Goal: Task Accomplishment & Management: Use online tool/utility

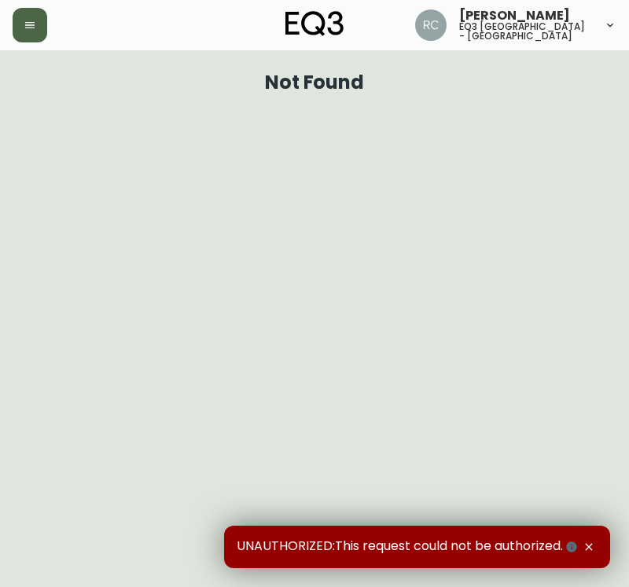
click at [23, 31] on button "button" at bounding box center [30, 25] width 35 height 35
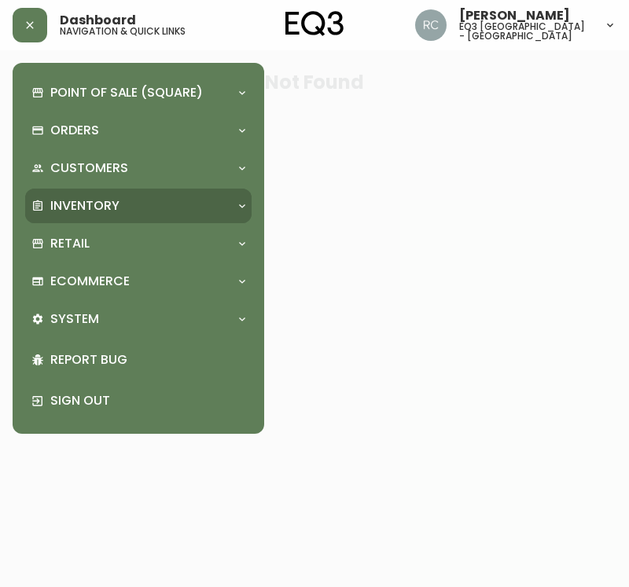
click at [71, 201] on p "Inventory" at bounding box center [84, 205] width 69 height 17
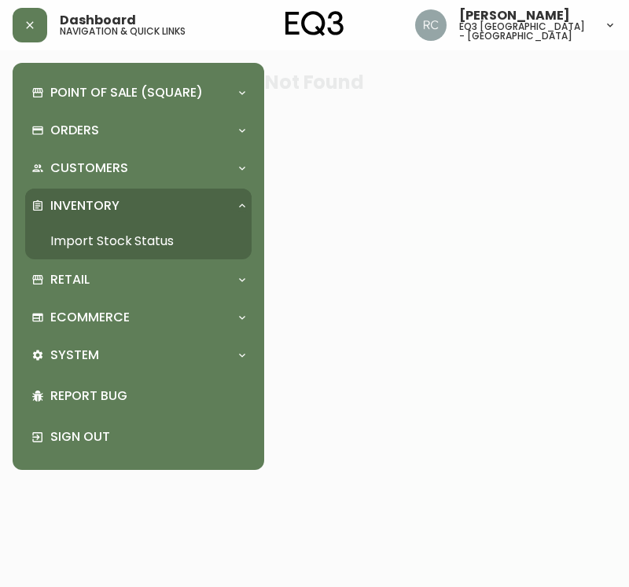
click at [88, 245] on link "Import Stock Status" at bounding box center [138, 241] width 226 height 36
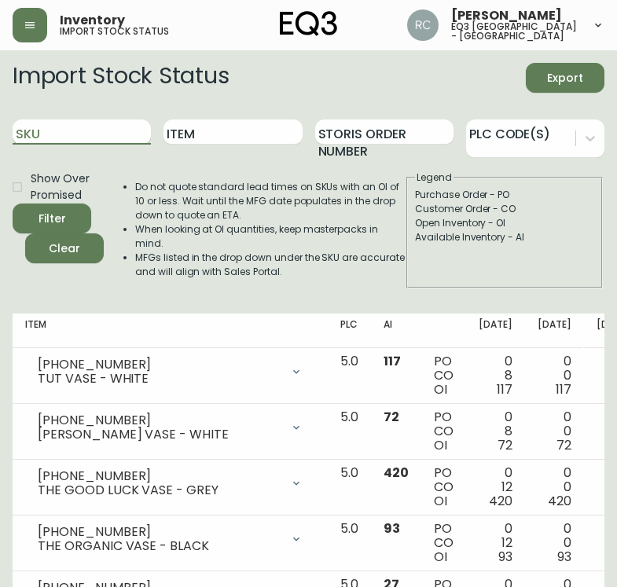
click at [67, 131] on input "SKU" at bounding box center [82, 132] width 138 height 25
paste input "3020-417-13"
type input "3020-417-13"
click at [13, 204] on button "Filter" at bounding box center [52, 219] width 79 height 30
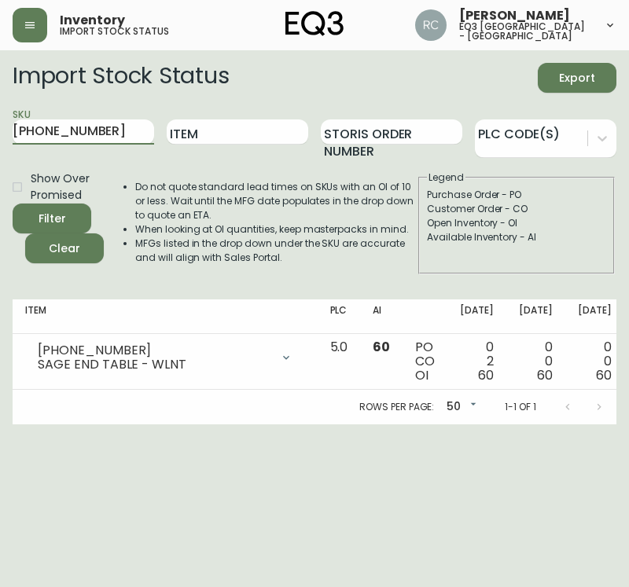
drag, startPoint x: 127, startPoint y: 137, endPoint x: 0, endPoint y: 135, distance: 127.4
click at [0, 135] on main "Import Stock Status Export SKU 3020-417-13 Item Storis Order Number PLC Code(s)…" at bounding box center [314, 237] width 629 height 374
click at [243, 123] on input "Item" at bounding box center [238, 132] width 142 height 25
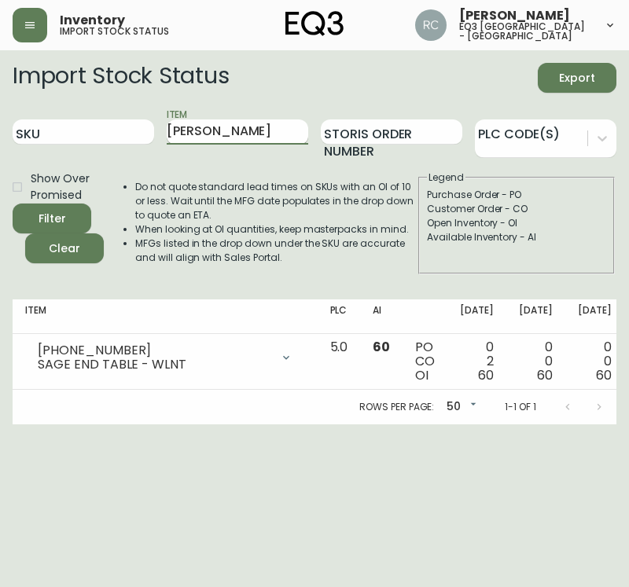
type input "LONNY"
click at [13, 204] on button "Filter" at bounding box center [52, 219] width 79 height 30
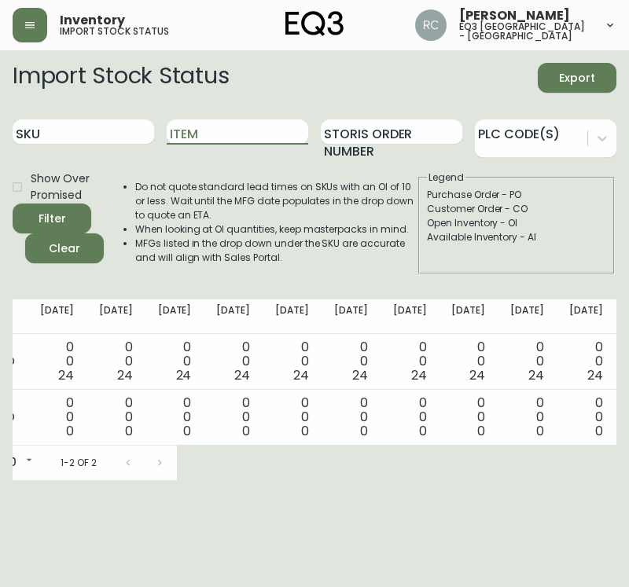
scroll to position [0, 462]
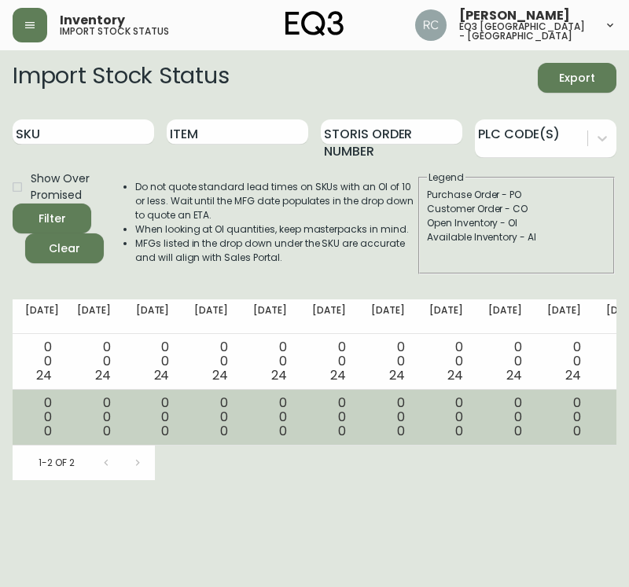
drag, startPoint x: 441, startPoint y: 410, endPoint x: 474, endPoint y: 406, distance: 33.3
click at [474, 406] on tr "3060-122-13 LONNY LOUNGE CHAIR-OLIVE/WLNT Opening Balance 0 ( Aug 12, 2025 ) Av…" at bounding box center [190, 418] width 1278 height 56
click at [594, 405] on td "60 34 26" at bounding box center [623, 418] width 59 height 56
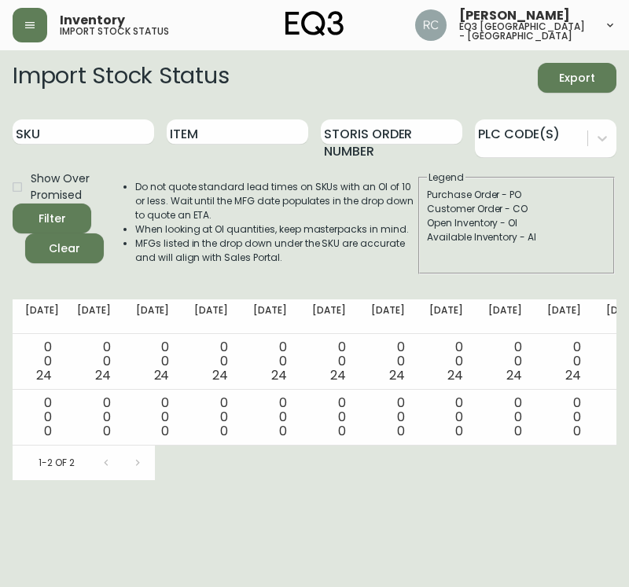
scroll to position [0, 0]
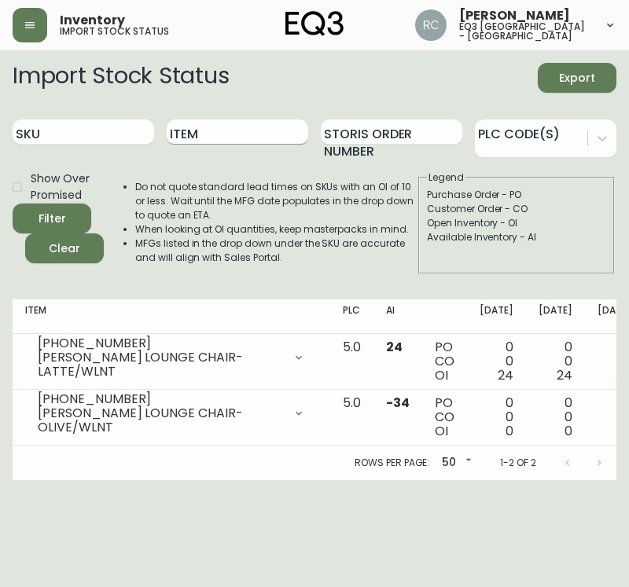
click at [211, 125] on input "Item" at bounding box center [238, 132] width 142 height 25
click at [76, 135] on input "SKU" at bounding box center [84, 132] width 142 height 25
paste input "3190-186-9"
type input "3190-186-9"
click at [13, 204] on button "Filter" at bounding box center [52, 219] width 79 height 30
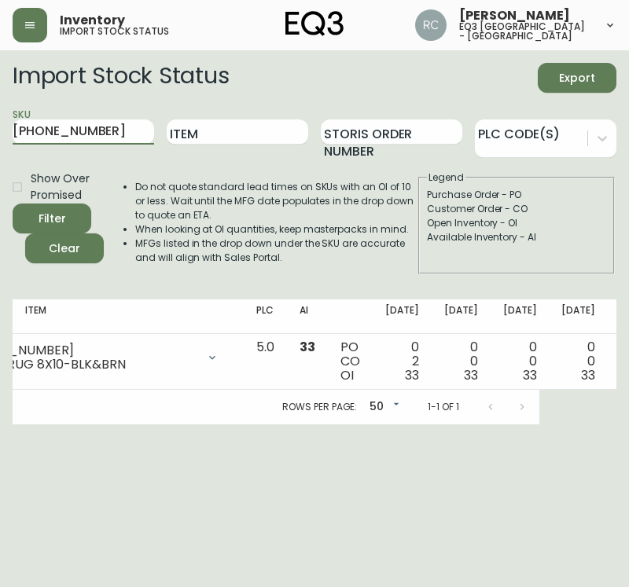
scroll to position [0, 108]
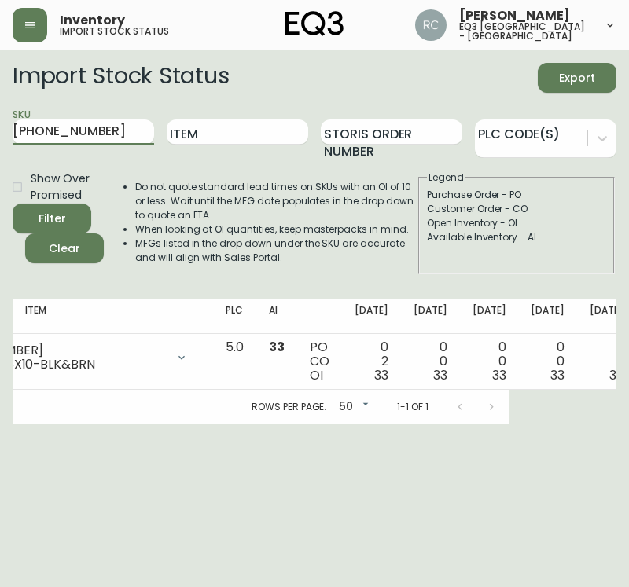
drag, startPoint x: 124, startPoint y: 138, endPoint x: 0, endPoint y: 142, distance: 124.3
click at [0, 142] on main "Import Stock Status Export SKU 3190-186-9 Item Storis Order Number PLC Code(s) …" at bounding box center [314, 237] width 629 height 374
paste input "3020-417-13"
type input "3020-417-13"
click at [13, 204] on button "Filter" at bounding box center [52, 219] width 79 height 30
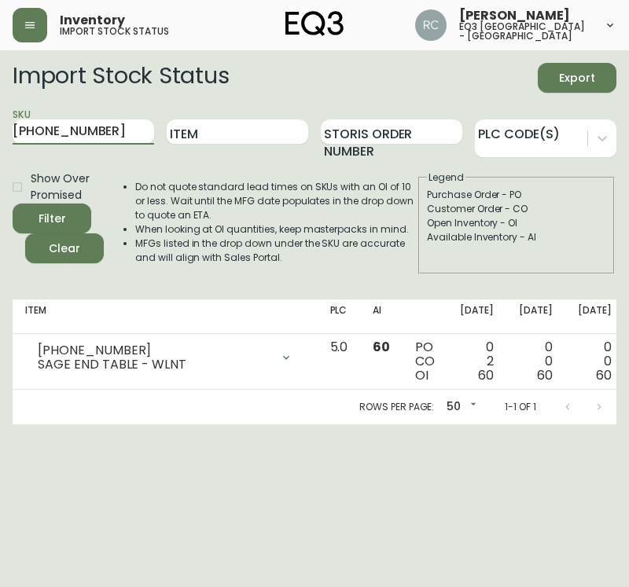
drag, startPoint x: 94, startPoint y: 125, endPoint x: 0, endPoint y: 126, distance: 94.4
click at [0, 126] on main "Import Stock Status Export SKU 3020-417-13 Item Storis Order Number PLC Code(s)…" at bounding box center [314, 237] width 629 height 374
paste input "[PHONE_NUMBER]"
type input "[PHONE_NUMBER]"
click at [13, 204] on button "Filter" at bounding box center [52, 219] width 79 height 30
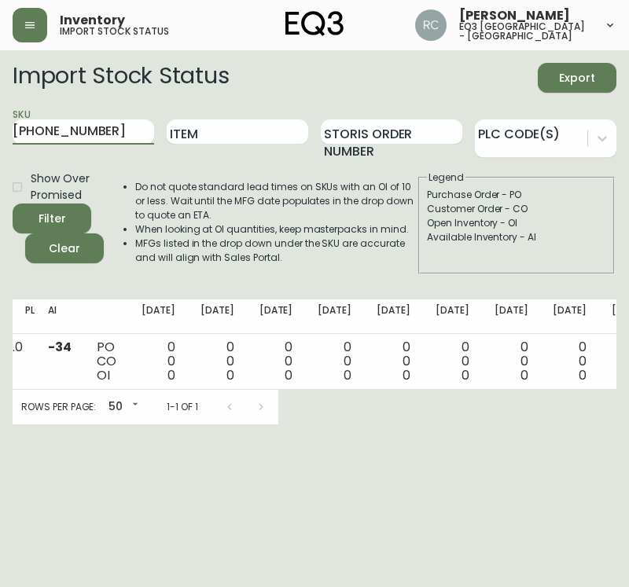
scroll to position [0, 462]
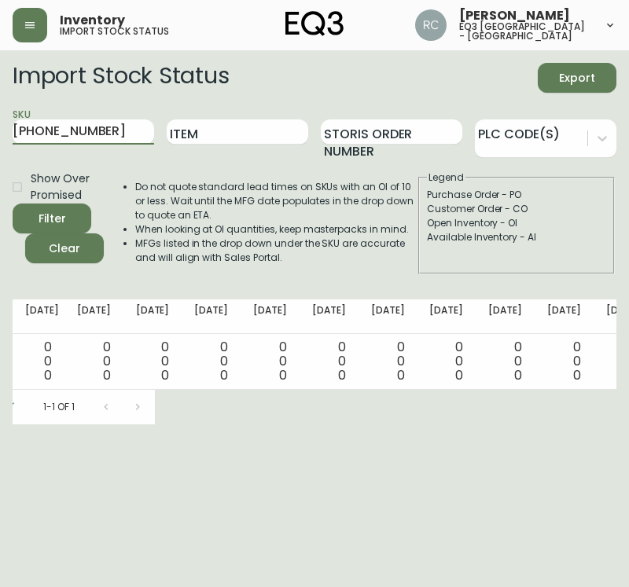
drag, startPoint x: 119, startPoint y: 128, endPoint x: 0, endPoint y: 142, distance: 119.5
click at [0, 142] on main "Import Stock Status Export SKU 3060-122-13 Item Storis Order Number PLC Code(s)…" at bounding box center [314, 237] width 629 height 374
paste input "[PHONE_NUMBER]"
type input "[PHONE_NUMBER]"
click at [13, 204] on button "Filter" at bounding box center [52, 219] width 79 height 30
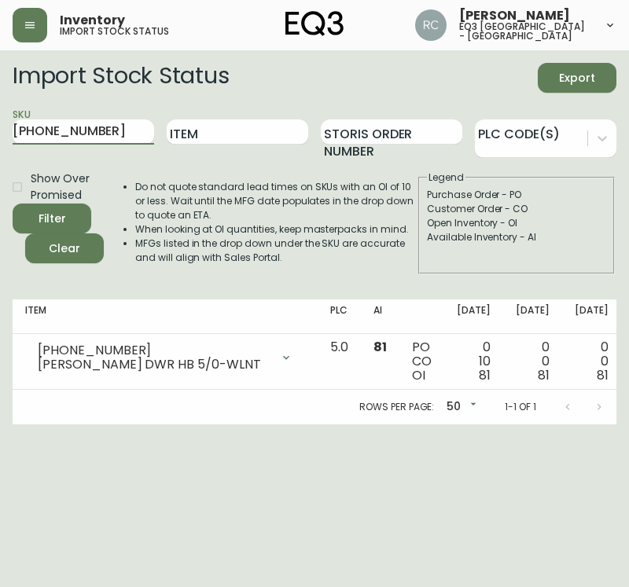
scroll to position [0, 112]
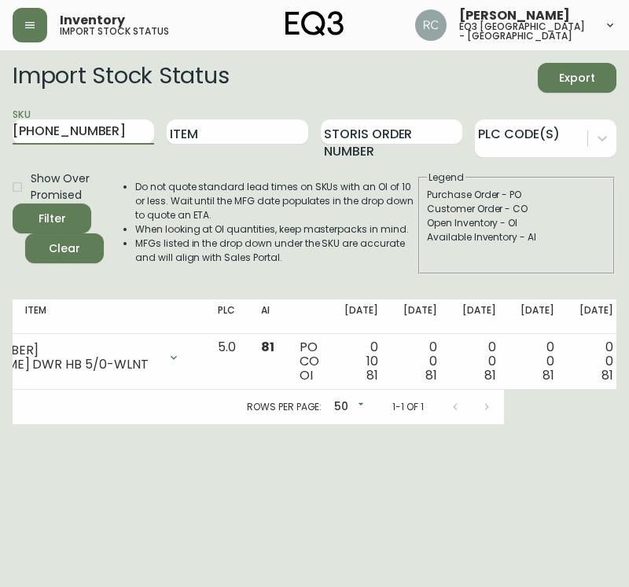
drag, startPoint x: 110, startPoint y: 131, endPoint x: 0, endPoint y: 139, distance: 110.4
click at [0, 139] on main "Import Stock Status Export SKU 7130-428-13 Item Storis Order Number PLC Code(s)…" at bounding box center [314, 237] width 629 height 374
paste input "7130-445-13"
type input "7130-445-13"
click at [13, 204] on button "Filter" at bounding box center [52, 219] width 79 height 30
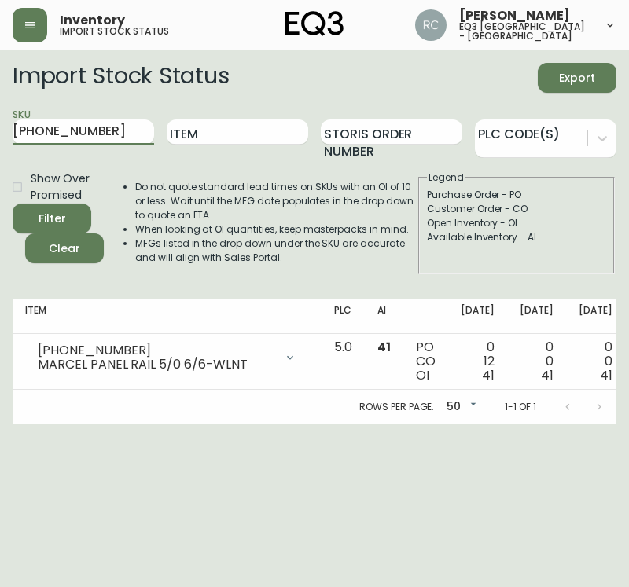
drag, startPoint x: 100, startPoint y: 142, endPoint x: 0, endPoint y: 51, distance: 134.7
click at [0, 51] on main "Import Stock Status Export SKU 7130-445-13 Item Storis Order Number PLC Code(s)…" at bounding box center [314, 237] width 629 height 374
paste input "3050-473-1"
click at [13, 204] on button "Filter" at bounding box center [52, 219] width 79 height 30
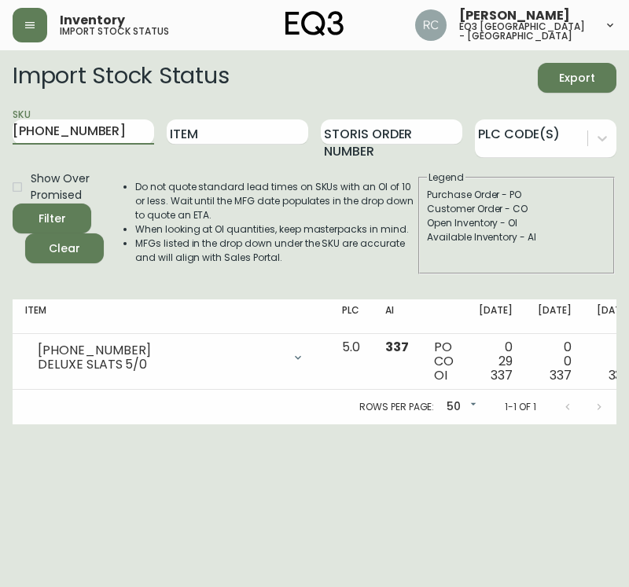
scroll to position [0, 90]
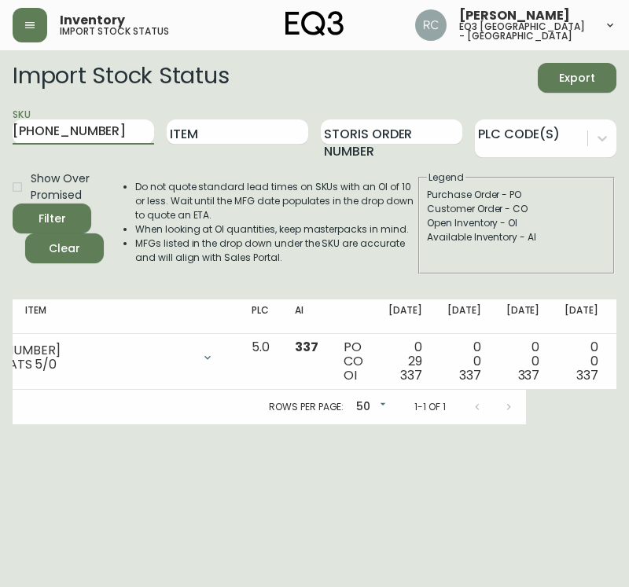
drag, startPoint x: 107, startPoint y: 131, endPoint x: 0, endPoint y: 123, distance: 107.2
click at [0, 123] on main "Import Stock Status Export SKU 3050-473-1 Item Storis Order Number PLC Code(s) …" at bounding box center [314, 237] width 629 height 374
paste input "[PHONE_NUMBER]"
type input "[PHONE_NUMBER]"
click at [13, 204] on button "Filter" at bounding box center [52, 219] width 79 height 30
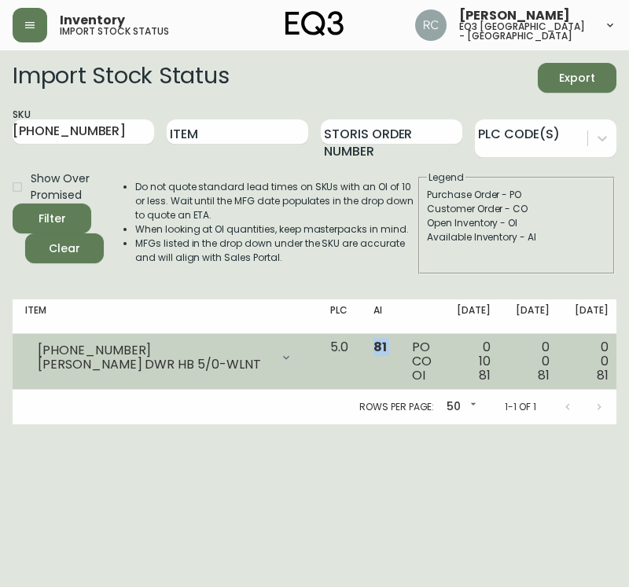
drag, startPoint x: 353, startPoint y: 341, endPoint x: 385, endPoint y: 341, distance: 31.5
click at [385, 341] on tr "7130-428-13 MARCEL STRG DWR HB 5/0-WLNT Opening Balance 91 ( Aug 12, 2025 ) Cus…" at bounding box center [640, 362] width 1255 height 56
click at [377, 352] on td "81" at bounding box center [380, 362] width 39 height 56
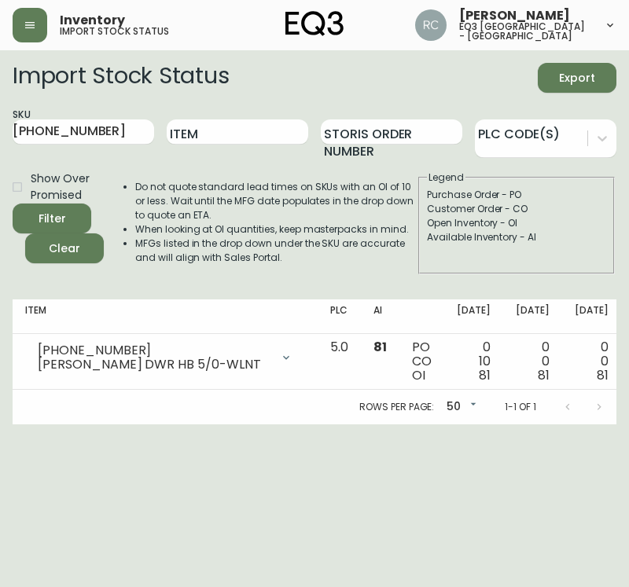
scroll to position [0, 182]
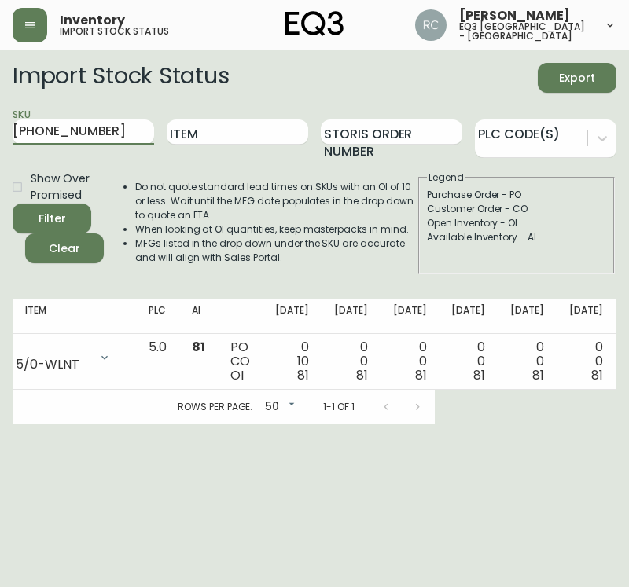
drag, startPoint x: 99, startPoint y: 131, endPoint x: 0, endPoint y: 145, distance: 100.1
click at [0, 145] on main "Import Stock Status Export SKU 7130-428-13 Item Storis Order Number PLC Code(s)…" at bounding box center [314, 237] width 629 height 374
paste input "[PHONE_NUMBER]"
click at [13, 204] on button "Filter" at bounding box center [52, 219] width 79 height 30
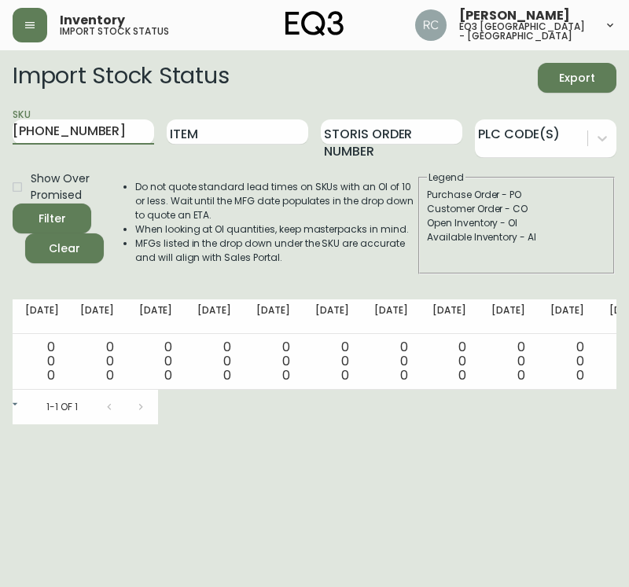
scroll to position [0, 462]
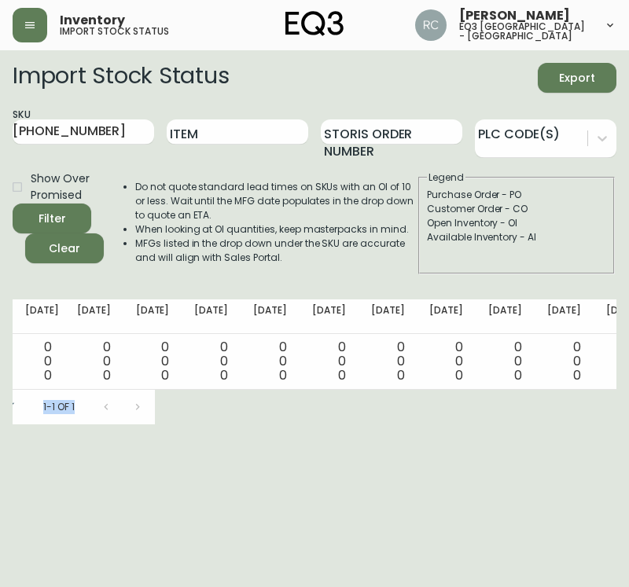
drag, startPoint x: 455, startPoint y: 378, endPoint x: 447, endPoint y: 404, distance: 26.9
click at [447, 401] on div "Item PLC AI Aug 15 Aug 22 Aug 29 Sep 05 Sep 12 Sep 19 Sep 26 Oct 03 Oct 10 Oct …" at bounding box center [315, 362] width 604 height 125
click at [457, 425] on html "Inventory import stock status Raffaella Caputo eq3 montréal - st laurent Import…" at bounding box center [314, 212] width 629 height 425
drag, startPoint x: 120, startPoint y: 127, endPoint x: 0, endPoint y: 182, distance: 131.6
click at [0, 181] on main "Import Stock Status Export SKU 3060-122-13 Item Storis Order Number PLC Code(s)…" at bounding box center [314, 237] width 629 height 374
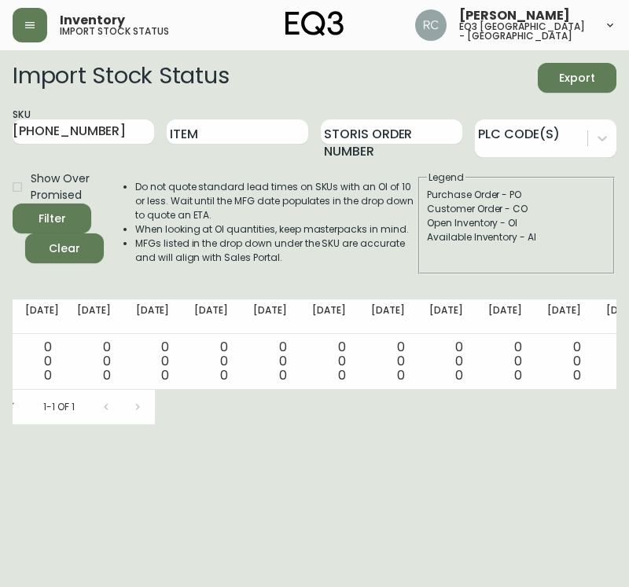
type input "[PHONE_NUMBER]"
drag, startPoint x: 37, startPoint y: 127, endPoint x: 0, endPoint y: 150, distance: 43.9
click at [0, 150] on main "Import Stock Status Export SKU 7130-428-13 Item Storis Order Number PLC Code(s)…" at bounding box center [314, 237] width 629 height 374
paste input "30132-01"
type input "30132-01"
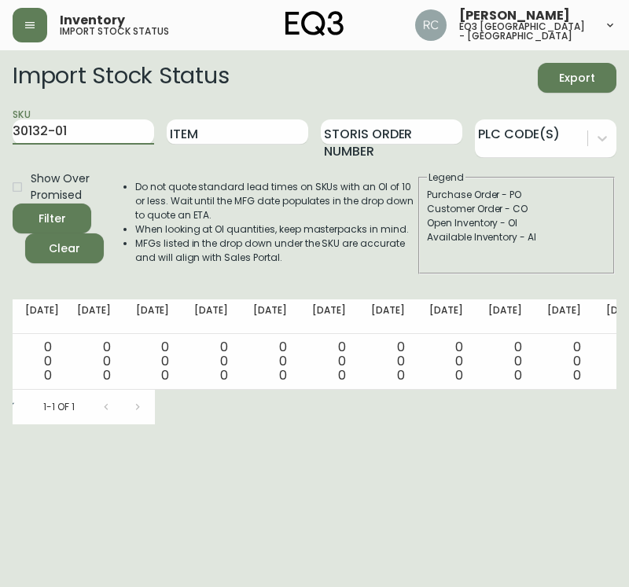
click at [13, 204] on button "Filter" at bounding box center [52, 219] width 79 height 30
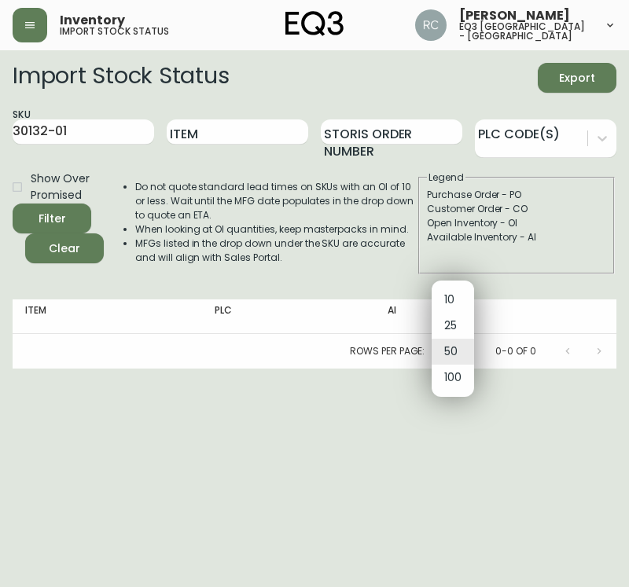
click at [467, 348] on body "Inventory import stock status Raffaella Caputo eq3 montréal - st laurent Import…" at bounding box center [314, 184] width 629 height 369
click at [467, 348] on li "50" at bounding box center [453, 352] width 42 height 26
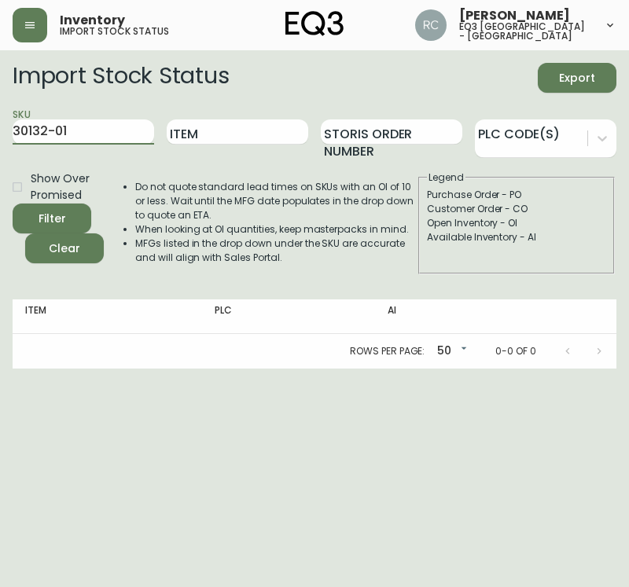
drag, startPoint x: 0, startPoint y: 154, endPoint x: 0, endPoint y: 168, distance: 14.2
click at [0, 168] on main "Import Stock Status Export SKU 30132-01 Item Storis Order Number PLC Code(s) Sh…" at bounding box center [314, 209] width 629 height 319
drag, startPoint x: 463, startPoint y: 234, endPoint x: 463, endPoint y: 260, distance: 26.7
type input "[PHONE_NUMBER]"
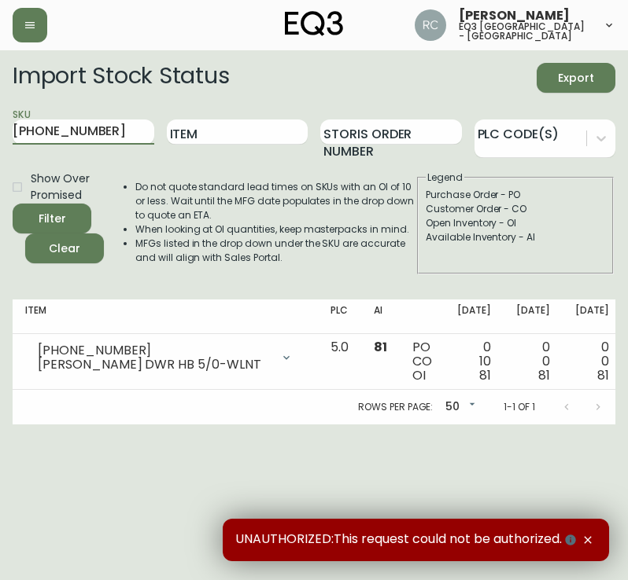
drag, startPoint x: 75, startPoint y: 138, endPoint x: -1, endPoint y: 150, distance: 77.3
click at [0, 150] on html "[PERSON_NAME] eq3 [GEOGRAPHIC_DATA] - st laurent Import Stock Status Export SKU…" at bounding box center [314, 212] width 628 height 425
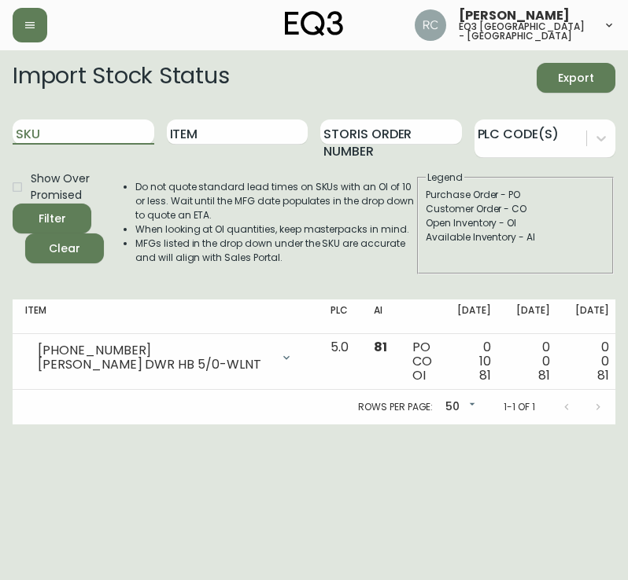
paste input "[PHONE_NUMBER]"
type input "[PHONE_NUMBER]"
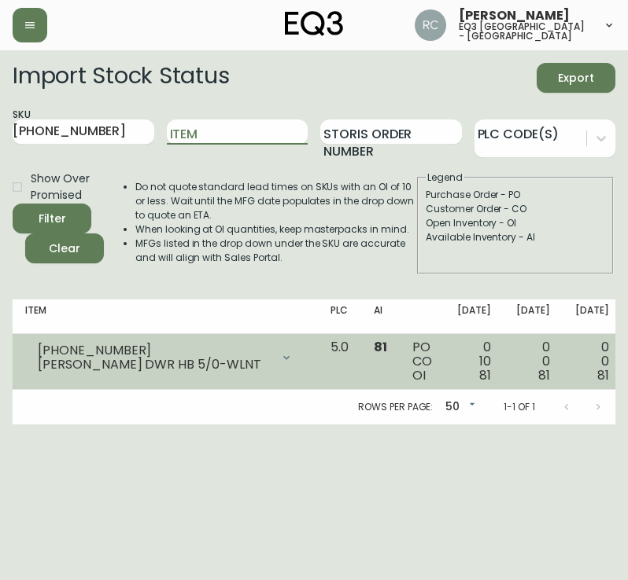
click at [13, 204] on button "Filter" at bounding box center [52, 219] width 79 height 30
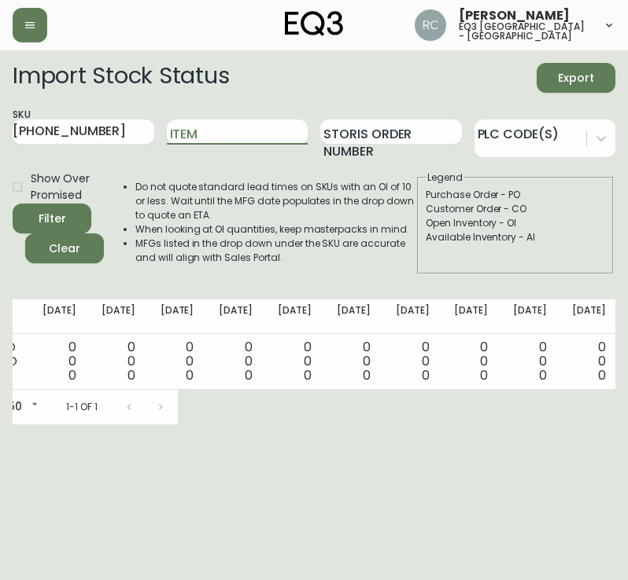
scroll to position [0, 463]
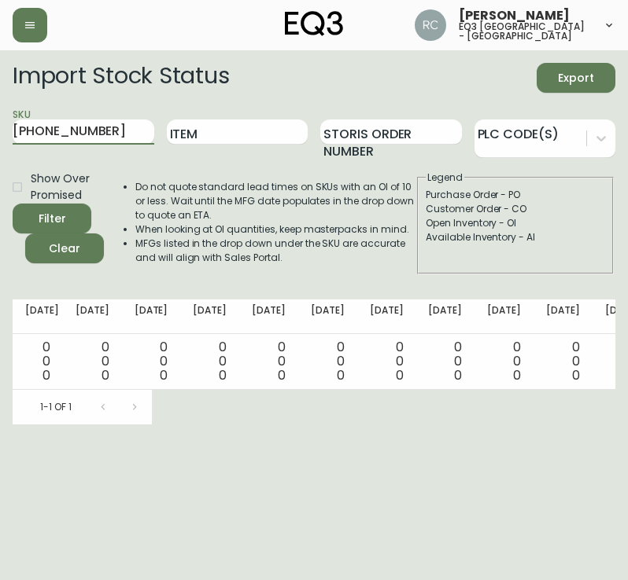
drag, startPoint x: 101, startPoint y: 134, endPoint x: -1, endPoint y: 154, distance: 104.3
click at [0, 154] on html "[PERSON_NAME] eq3 [GEOGRAPHIC_DATA] - st laurent Import Stock Status Export SKU…" at bounding box center [314, 212] width 628 height 425
paste input "[PHONE_NUMBER]"
click at [130, 132] on input "[PHONE_NUMBER]" at bounding box center [84, 132] width 142 height 25
click at [13, 204] on button "Filter" at bounding box center [52, 219] width 79 height 30
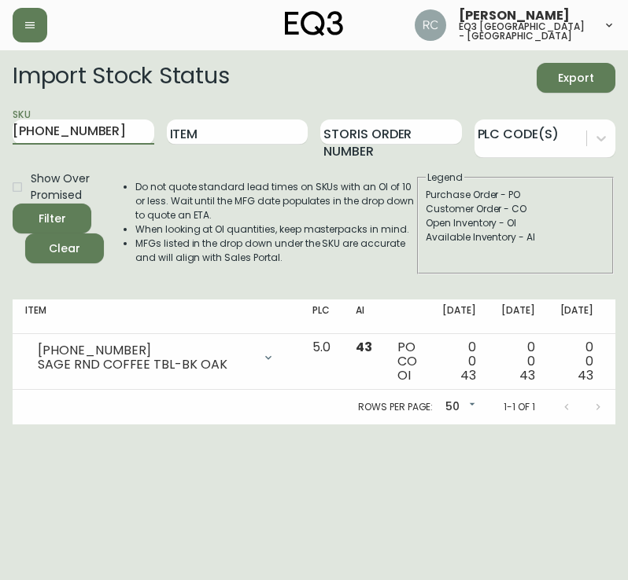
drag, startPoint x: 138, startPoint y: 130, endPoint x: -1, endPoint y: 133, distance: 138.5
click at [0, 133] on html "[PERSON_NAME] eq3 [GEOGRAPHIC_DATA] - st laurent Import Stock Status Export SKU…" at bounding box center [314, 212] width 628 height 425
paste input "[PHONE_NUMBER]"
type input "[PHONE_NUMBER]"
click at [13, 204] on button "Filter" at bounding box center [52, 219] width 79 height 30
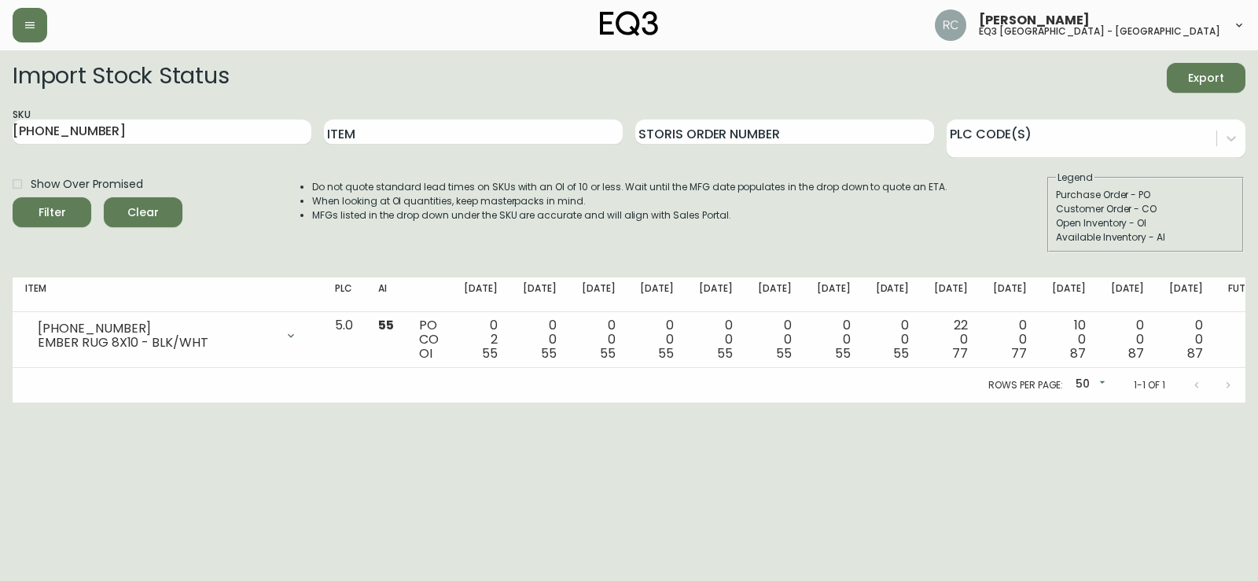
click at [627, 403] on html "[PERSON_NAME] eq3 [GEOGRAPHIC_DATA] - st laurent Import Stock Status Export SKU…" at bounding box center [629, 201] width 1258 height 403
